Goal: Book appointment/travel/reservation

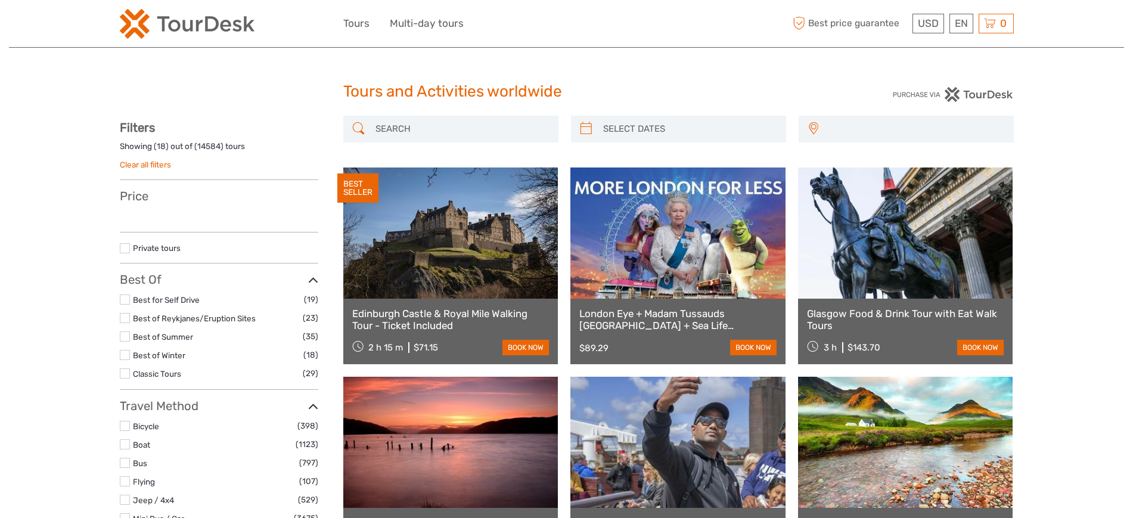
select select
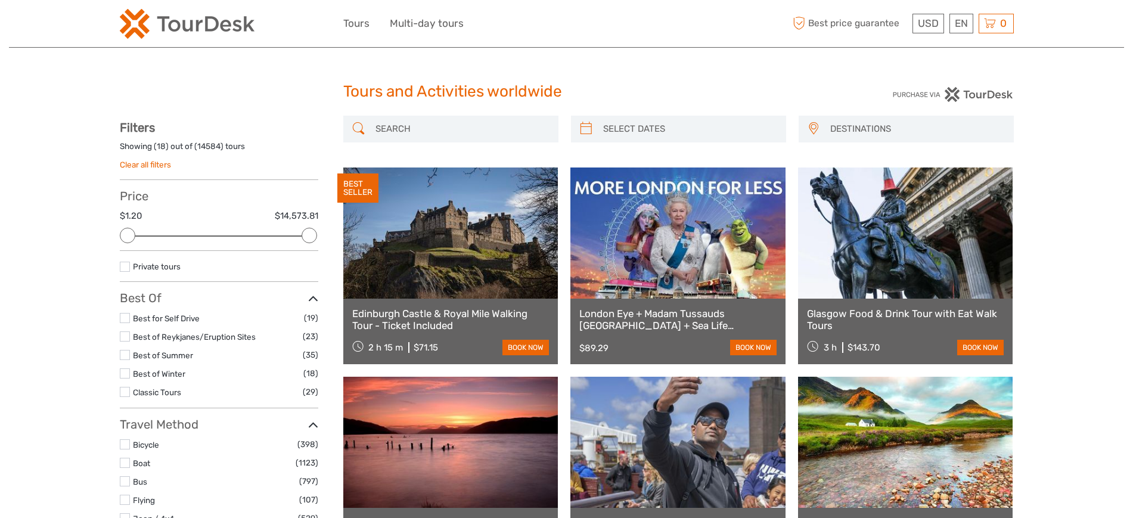
click at [903, 128] on span "DESTINATIONS" at bounding box center [916, 129] width 183 height 20
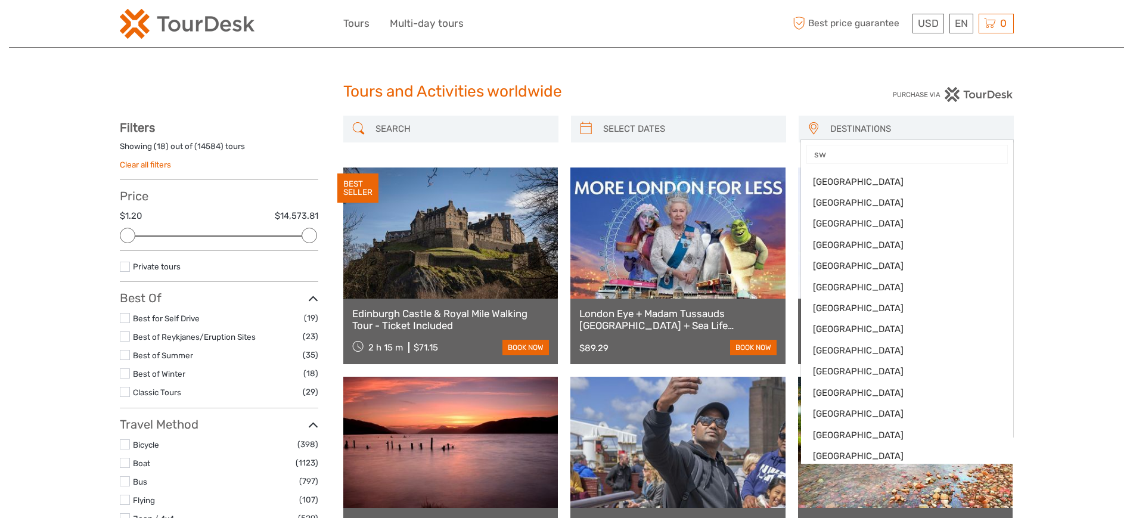
type input "swe"
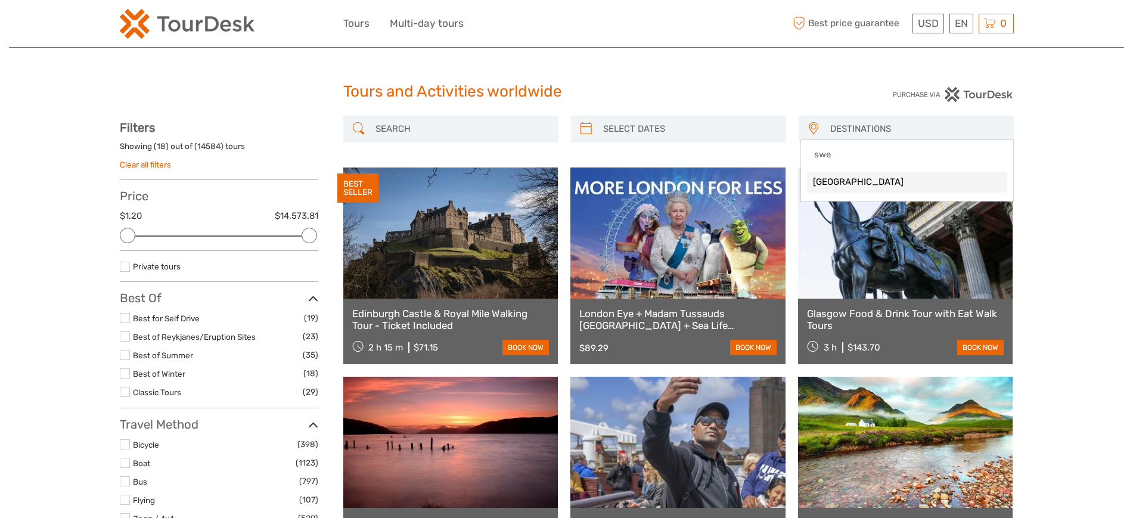
click at [870, 182] on span "[GEOGRAPHIC_DATA]" at bounding box center [907, 182] width 188 height 13
select select "/Destination/[GEOGRAPHIC_DATA]"
select select
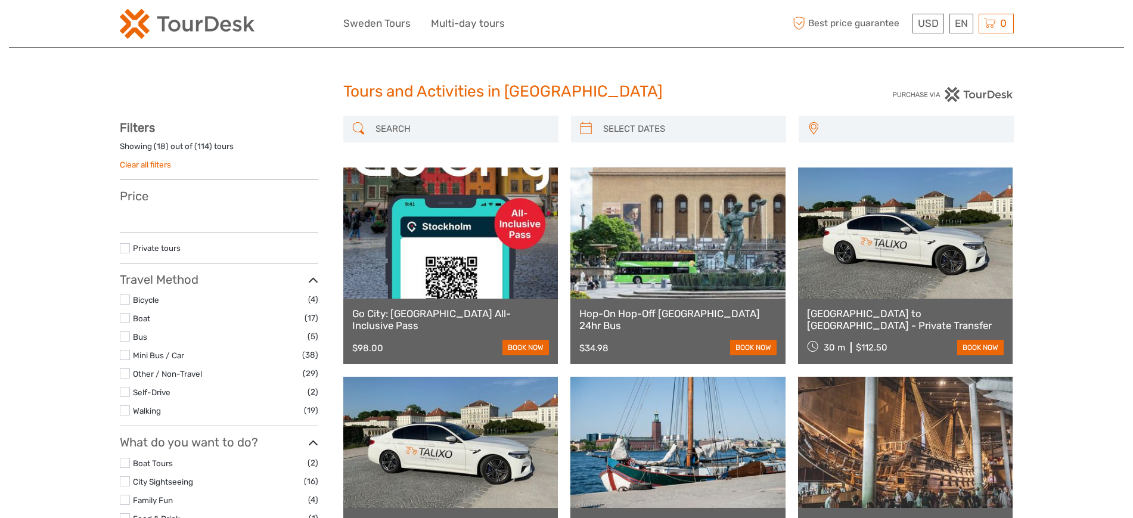
select select
click at [865, 123] on div "Gothenburg North Sweden Stockholm Sweden" at bounding box center [906, 129] width 215 height 27
select select
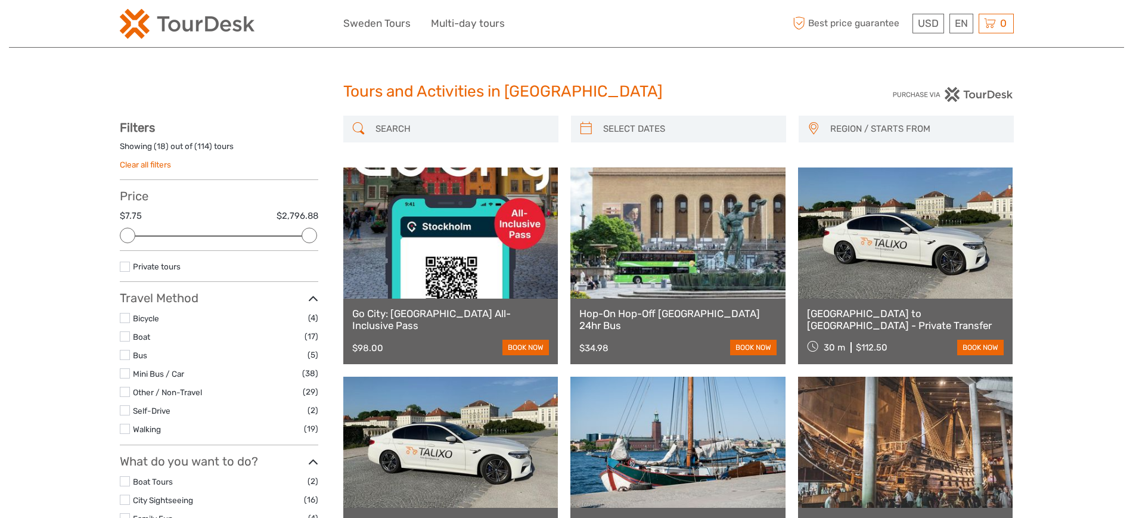
click at [887, 126] on span "REGION / STARTS FROM" at bounding box center [916, 129] width 183 height 20
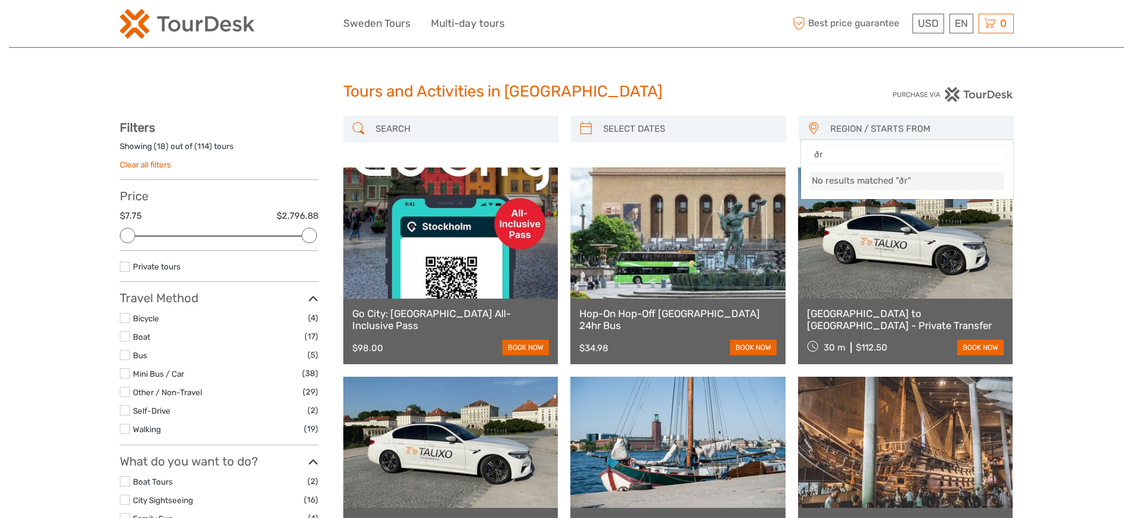
type input "ð"
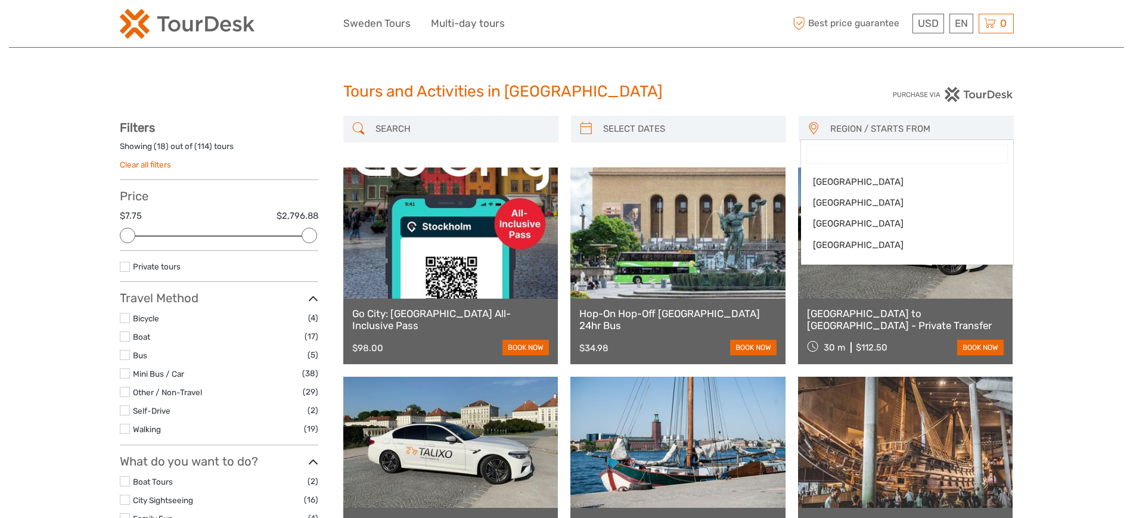
type input "["
type input "ð"
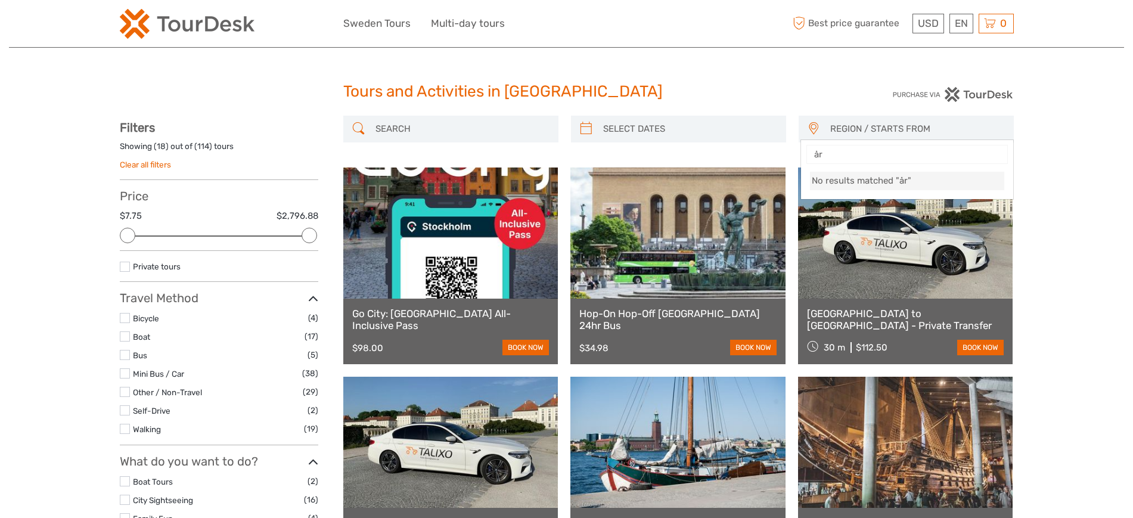
type input "å"
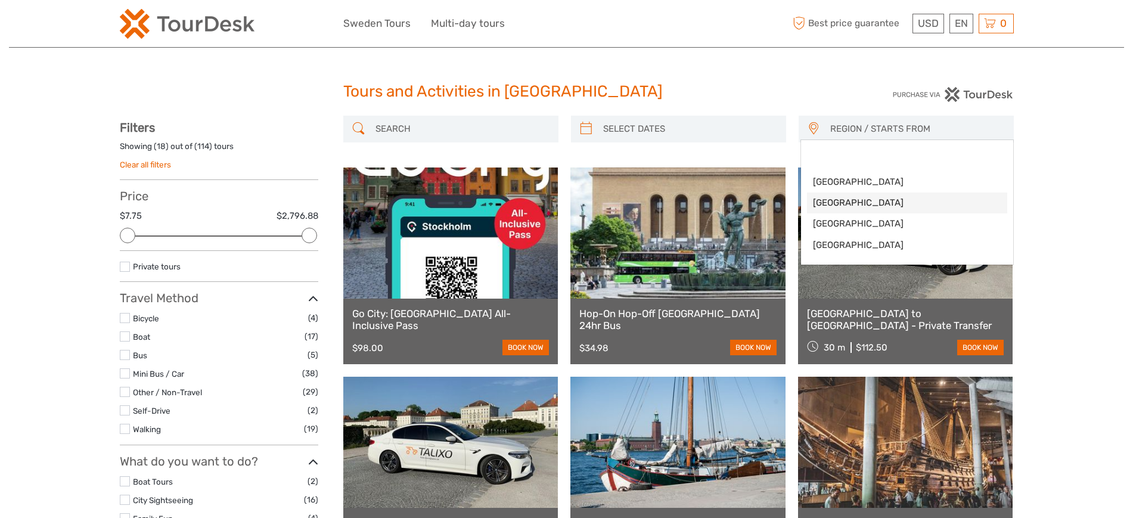
click at [830, 200] on span "North Sweden" at bounding box center [897, 203] width 168 height 13
select select "North Sweden"
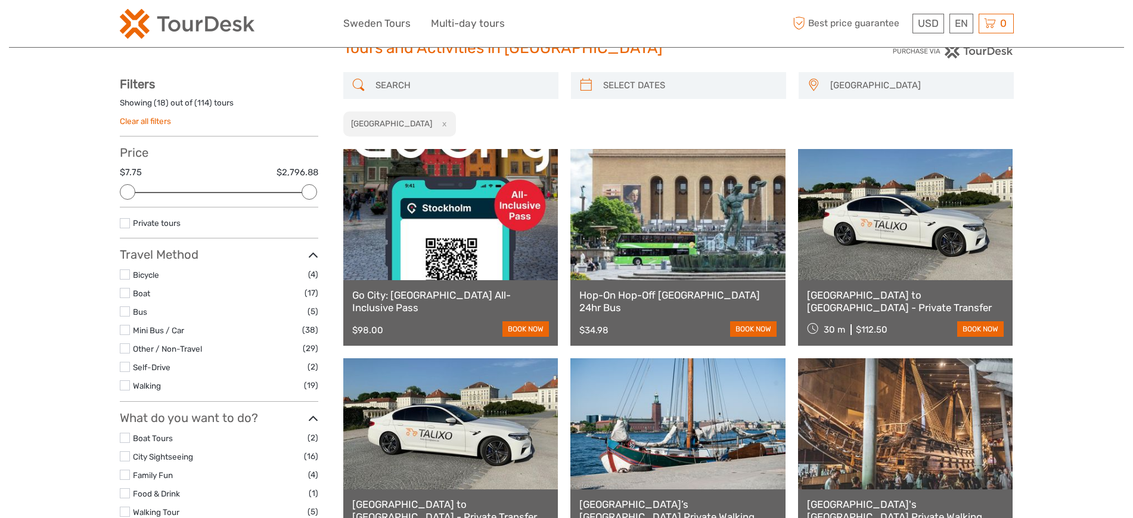
scroll to position [3, 0]
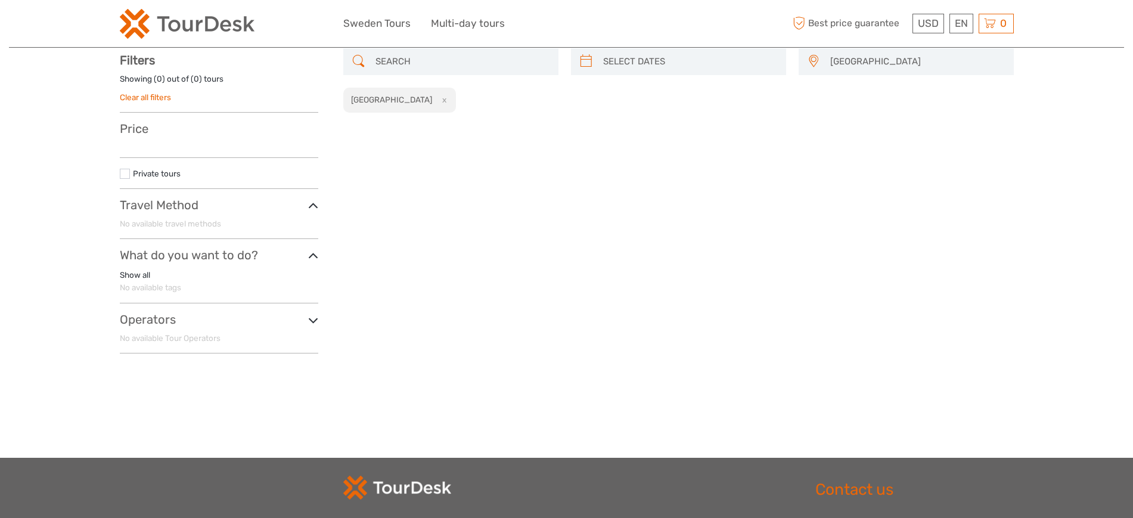
scroll to position [68, 0]
click at [434, 99] on button "x" at bounding box center [442, 99] width 16 height 13
select select
